Goal: Task Accomplishment & Management: Use online tool/utility

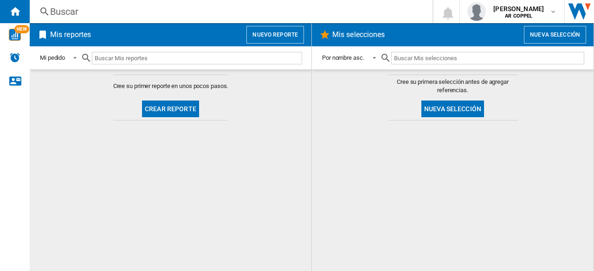
click at [158, 105] on button "Crear reporte" at bounding box center [170, 109] width 57 height 17
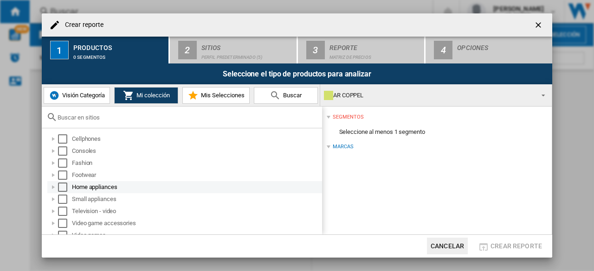
scroll to position [6, 0]
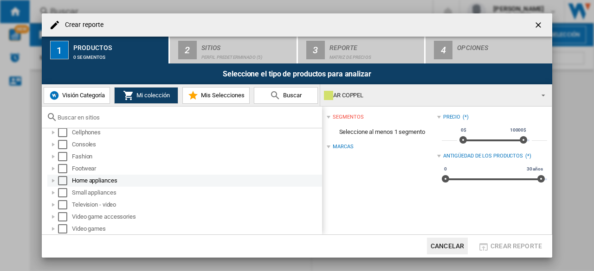
click at [52, 179] on div at bounding box center [53, 180] width 9 height 9
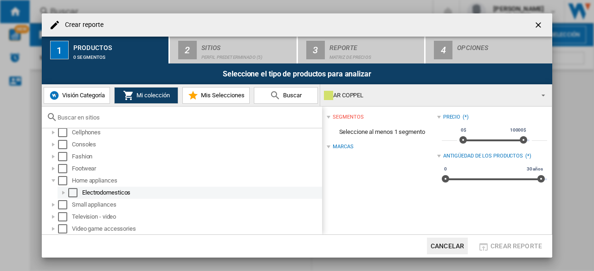
click at [64, 192] on div at bounding box center [63, 192] width 9 height 9
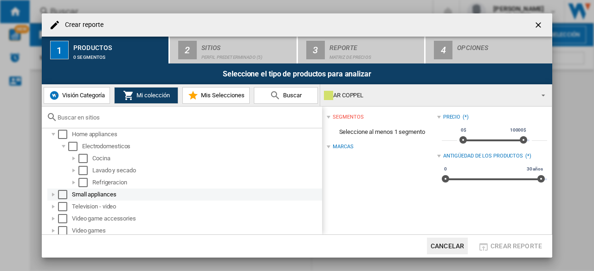
click at [51, 194] on div at bounding box center [53, 194] width 9 height 9
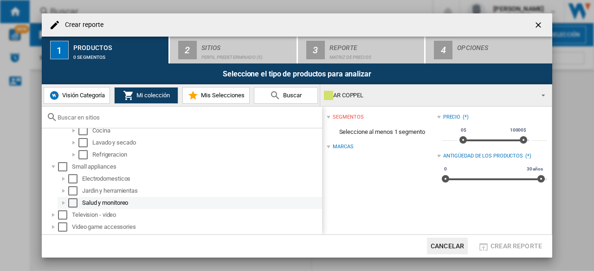
scroll to position [91, 0]
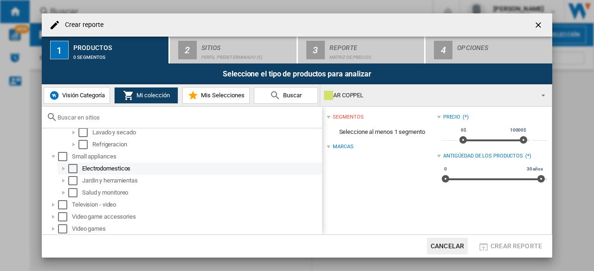
click at [64, 169] on div at bounding box center [63, 168] width 9 height 9
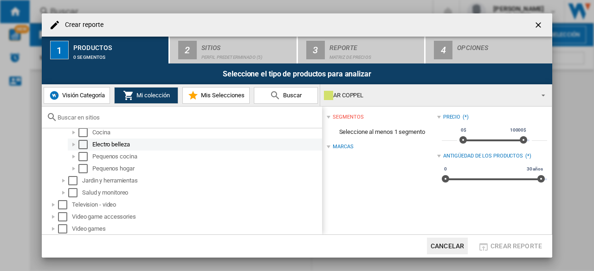
click at [82, 144] on div "Select" at bounding box center [82, 144] width 9 height 9
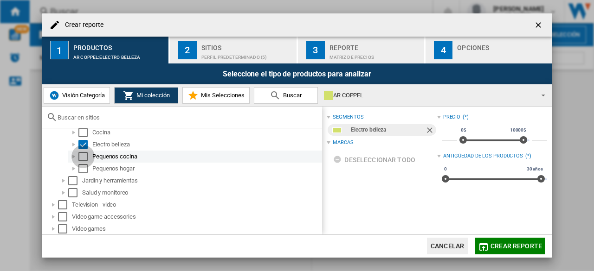
click at [82, 156] on div "Select" at bounding box center [82, 156] width 9 height 9
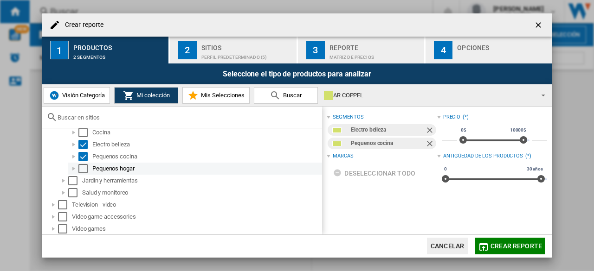
click at [80, 166] on div "Select" at bounding box center [82, 168] width 9 height 9
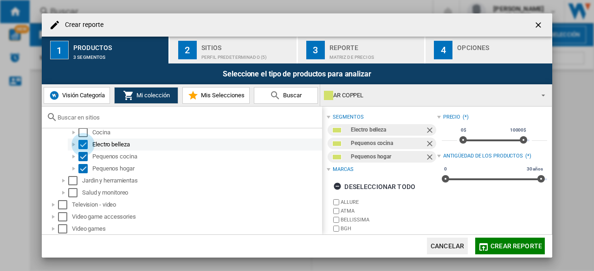
click at [86, 145] on div "Select" at bounding box center [82, 144] width 9 height 9
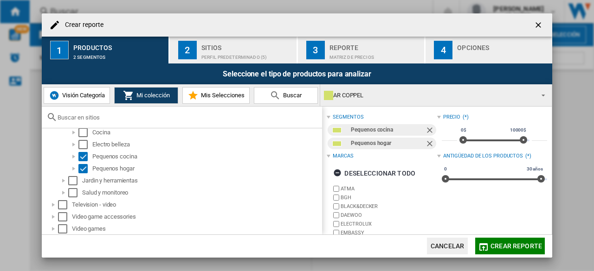
click at [239, 58] on div "Perfil predeterminado (5)" at bounding box center [246, 55] width 91 height 10
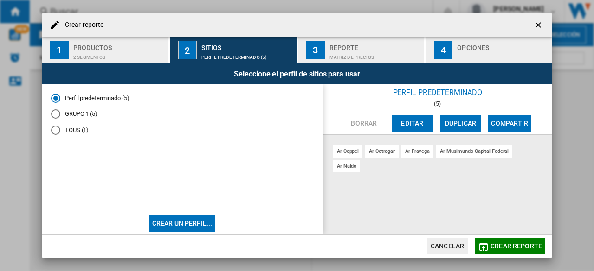
click at [68, 115] on md-radio-button "GRUPO 1 (5)" at bounding box center [182, 114] width 262 height 9
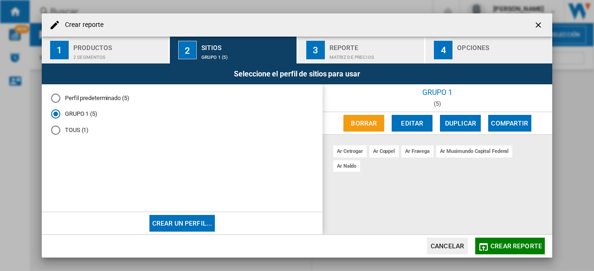
click at [60, 98] on md-radio-button "Perfil predeterminado (5)" at bounding box center [182, 98] width 262 height 9
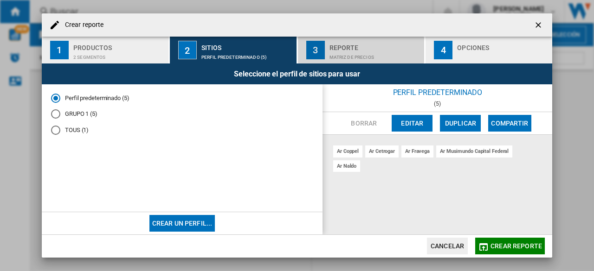
click at [335, 49] on div "Reporte" at bounding box center [374, 45] width 91 height 10
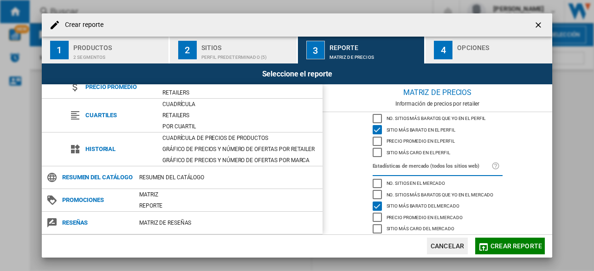
scroll to position [110, 0]
click at [461, 43] on div "Opciones" at bounding box center [502, 45] width 91 height 10
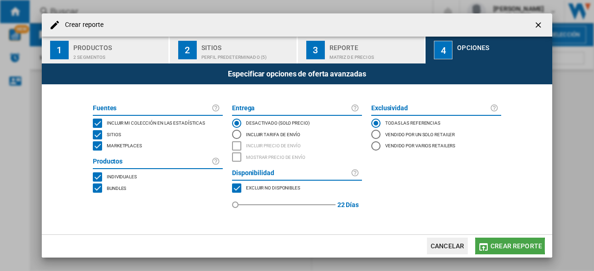
click at [507, 246] on span "Crear reporte" at bounding box center [515, 246] width 51 height 7
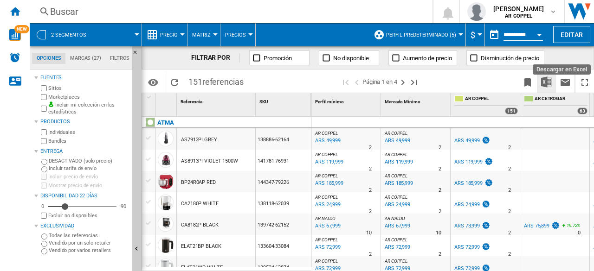
click at [552, 80] on button "Descargar en Excel" at bounding box center [546, 82] width 19 height 22
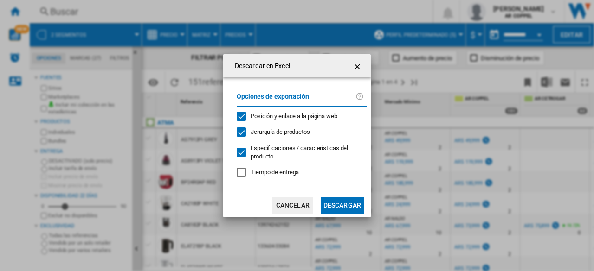
click at [333, 207] on button "Descargar" at bounding box center [341, 205] width 43 height 17
